Goal: Book appointment/travel/reservation

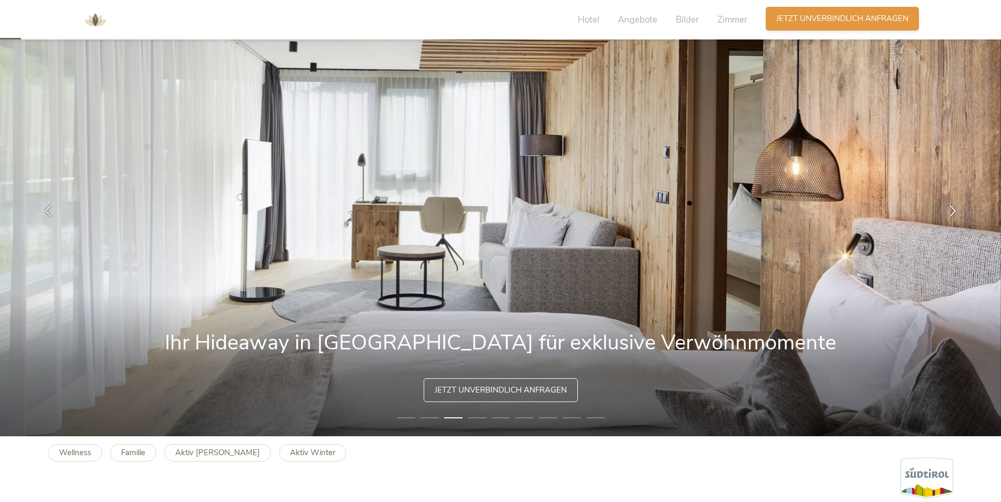
click at [823, 19] on span "Jetzt unverbindlich anfragen" at bounding box center [843, 18] width 132 height 11
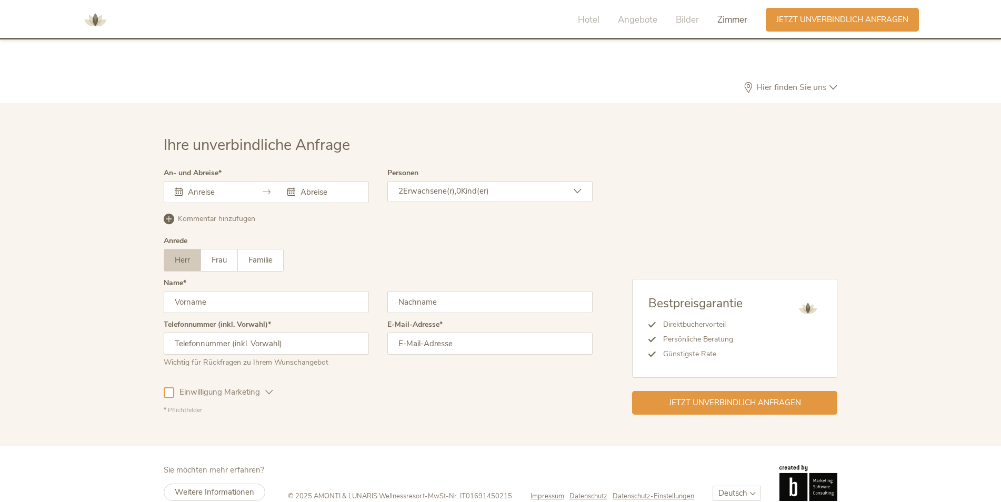
scroll to position [3152, 0]
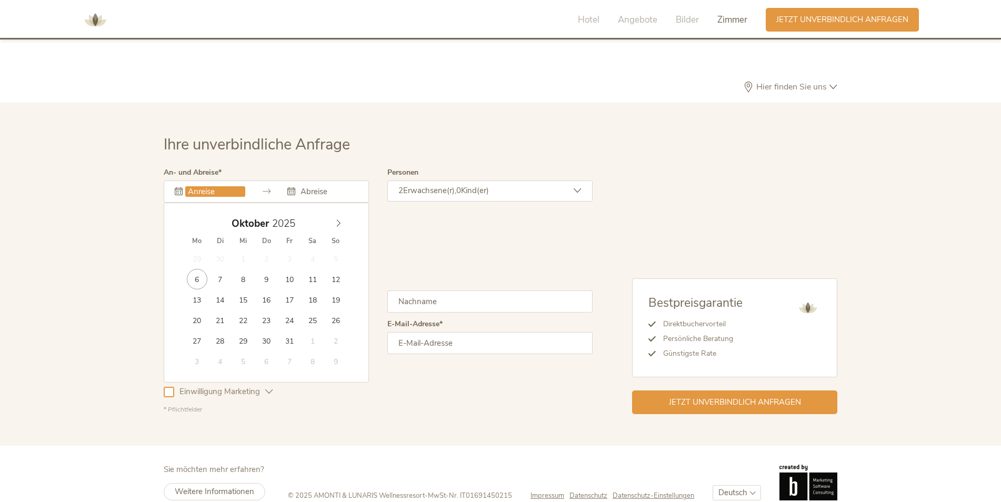
click at [212, 186] on input "text" at bounding box center [215, 191] width 60 height 11
click at [341, 214] on span at bounding box center [339, 221] width 18 height 15
click at [339, 220] on icon at bounding box center [339, 223] width 4 height 7
type input "[DATE]"
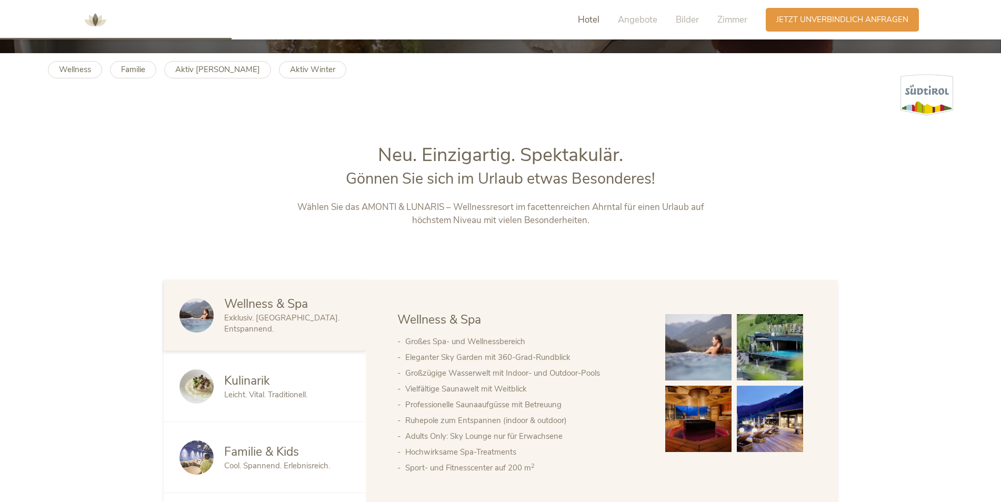
scroll to position [0, 0]
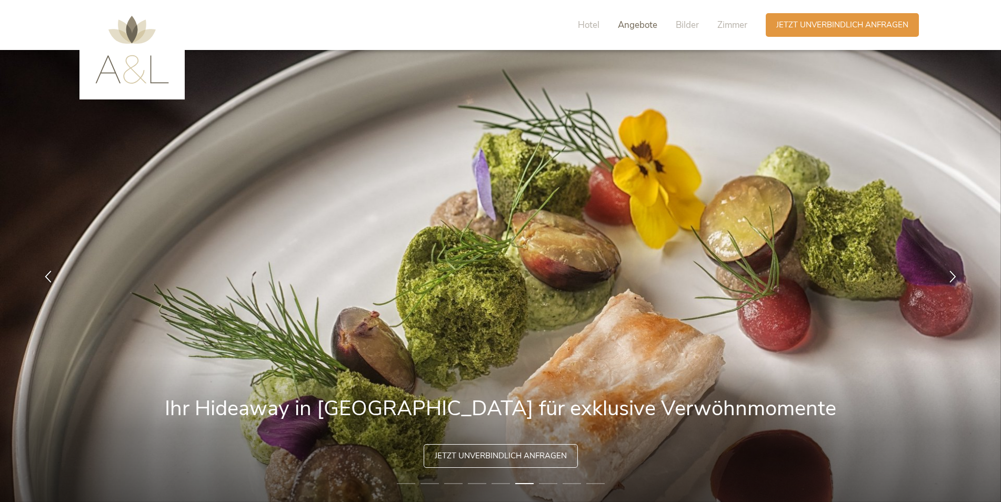
click at [641, 19] on span "Angebote" at bounding box center [637, 25] width 39 height 12
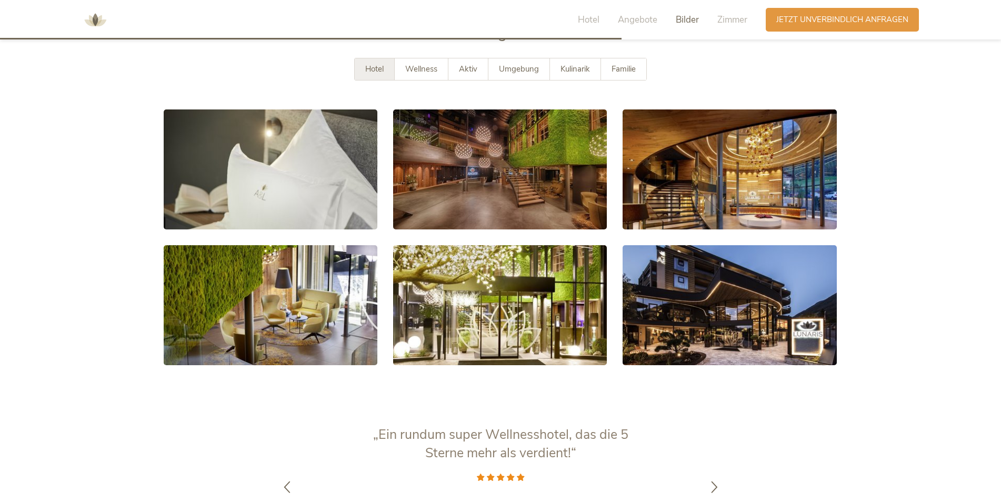
scroll to position [2006, 0]
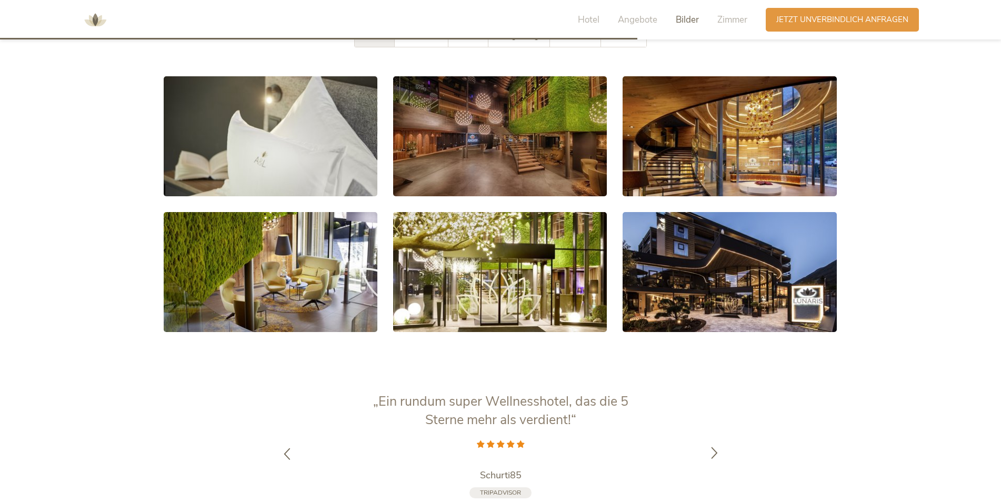
click at [717, 446] on icon at bounding box center [715, 452] width 12 height 12
click at [717, 446] on div at bounding box center [714, 462] width 33 height 33
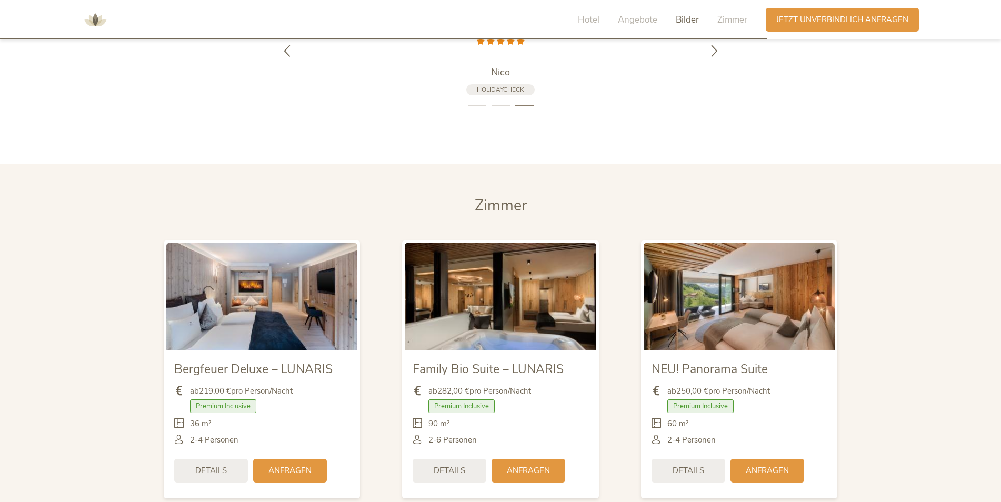
scroll to position [2428, 0]
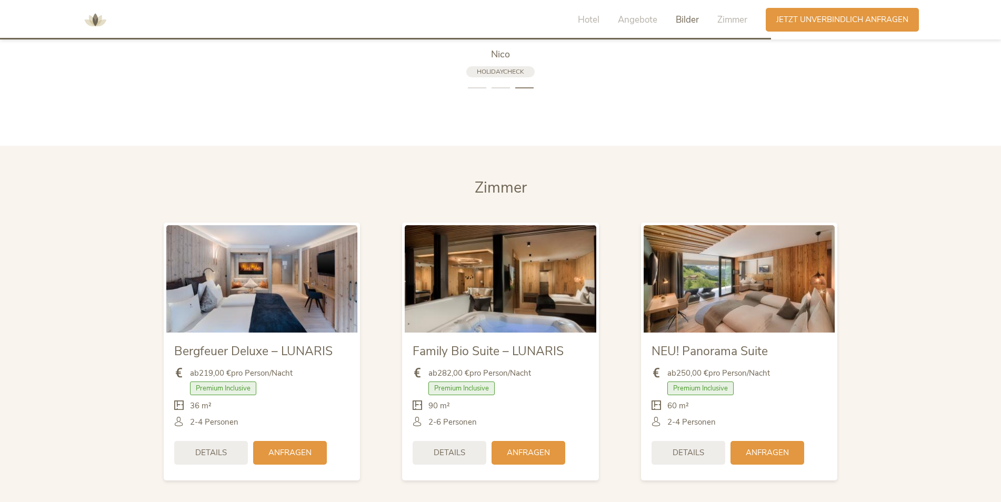
drag, startPoint x: 293, startPoint y: 282, endPoint x: 139, endPoint y: 328, distance: 160.6
click at [139, 328] on section "[PERSON_NAME] Bergfeuer Deluxe – LUNARIS ab 219,00 € pro Person/Nacht Premium I…" at bounding box center [500, 334] width 1001 height 377
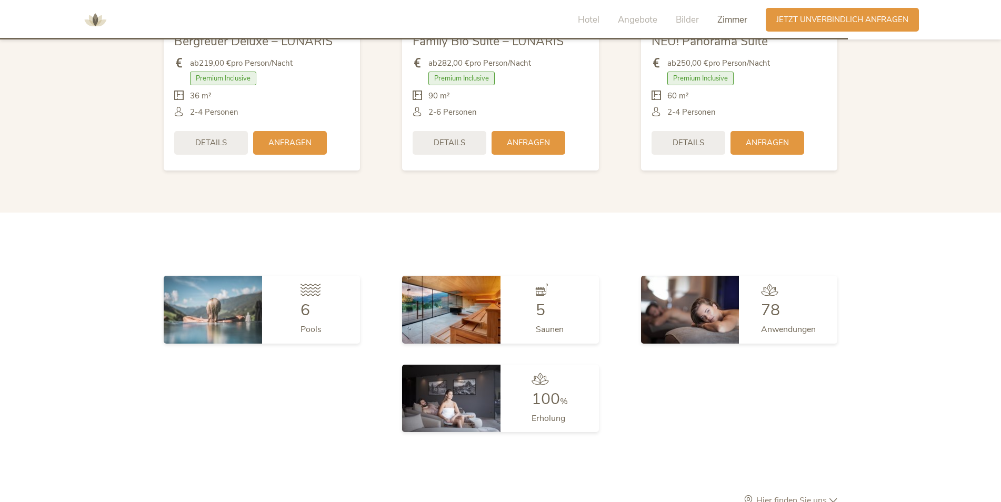
scroll to position [2744, 0]
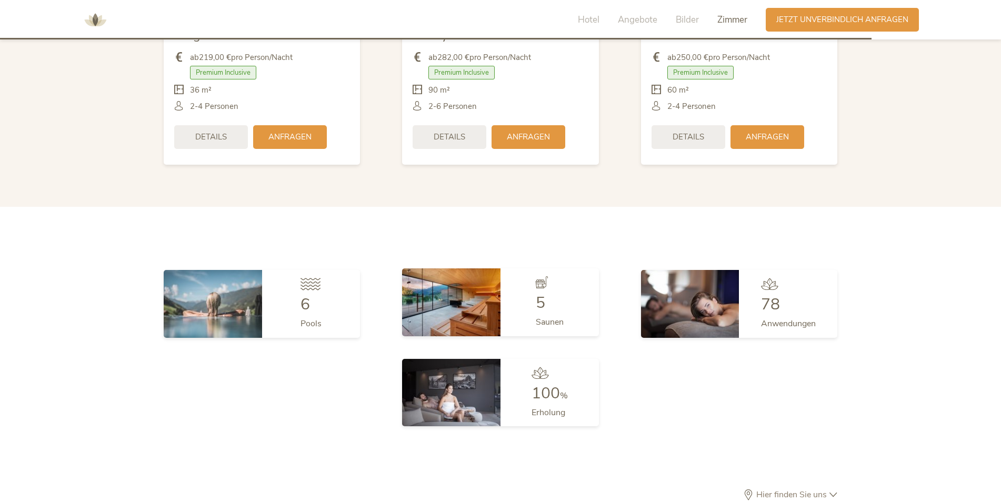
click at [466, 305] on img at bounding box center [451, 302] width 98 height 67
